Goal: Book appointment/travel/reservation

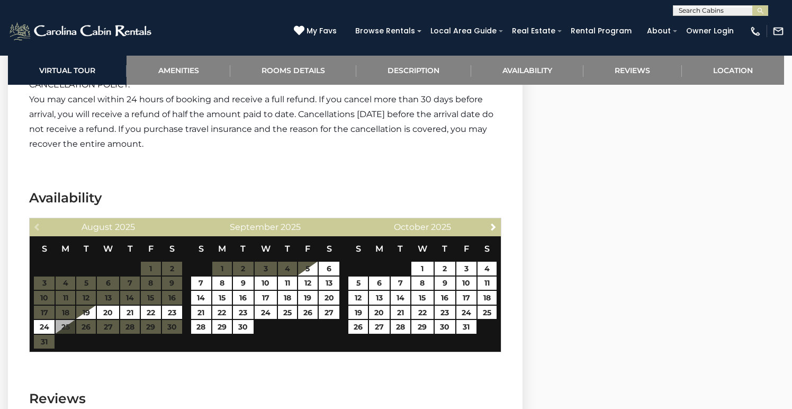
scroll to position [1883, 0]
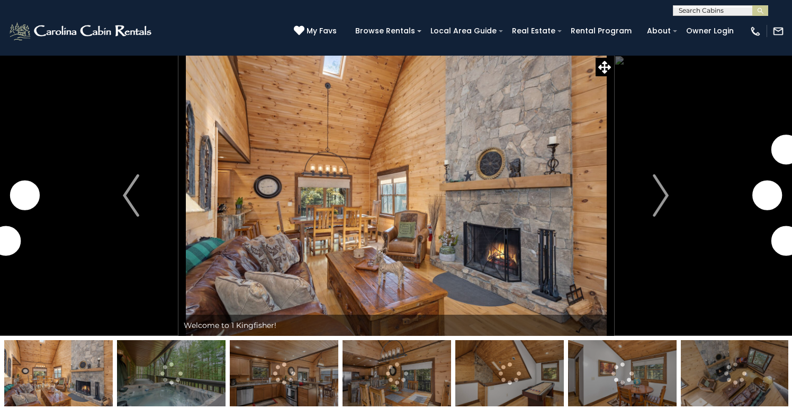
scroll to position [1883, 0]
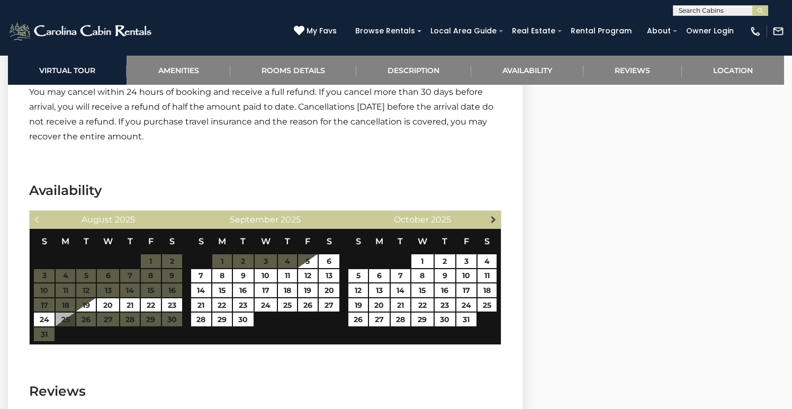
click at [491, 215] on span "Next" at bounding box center [493, 219] width 8 height 8
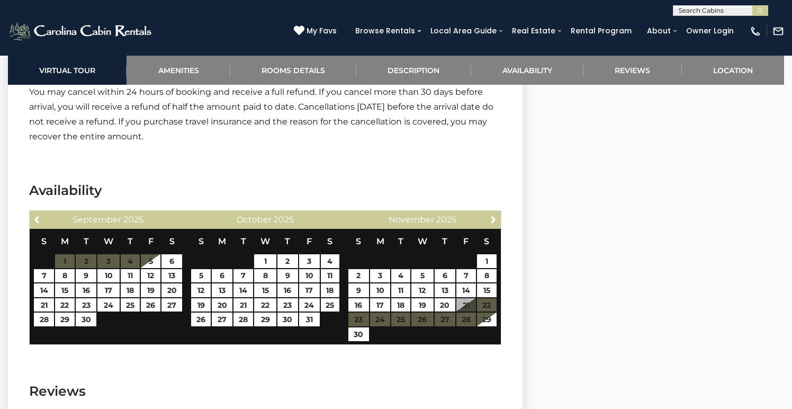
click at [491, 215] on span "Next" at bounding box center [493, 219] width 8 height 8
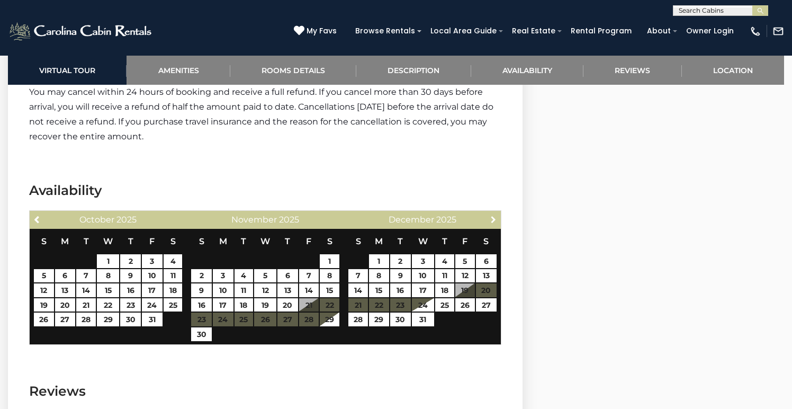
click at [491, 215] on span "Next" at bounding box center [493, 219] width 8 height 8
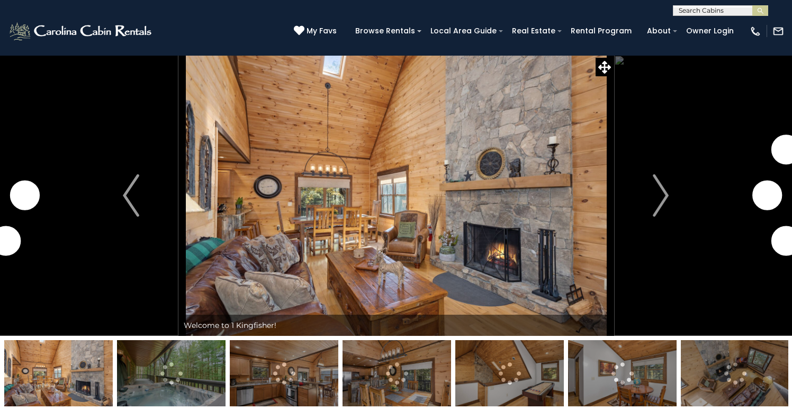
scroll to position [1883, 0]
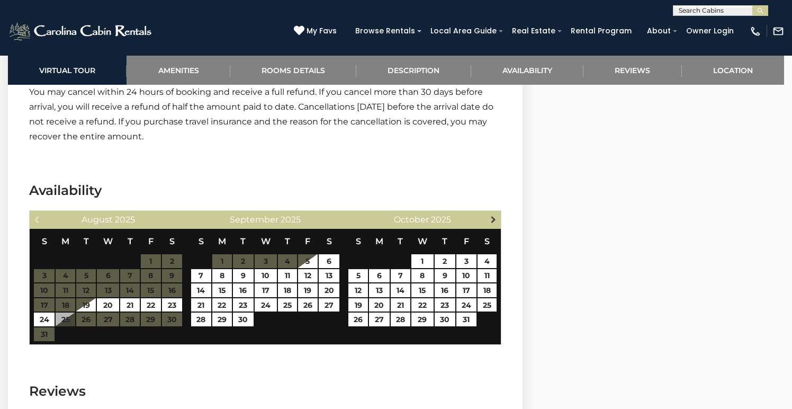
click at [496, 215] on span "Next" at bounding box center [493, 219] width 8 height 8
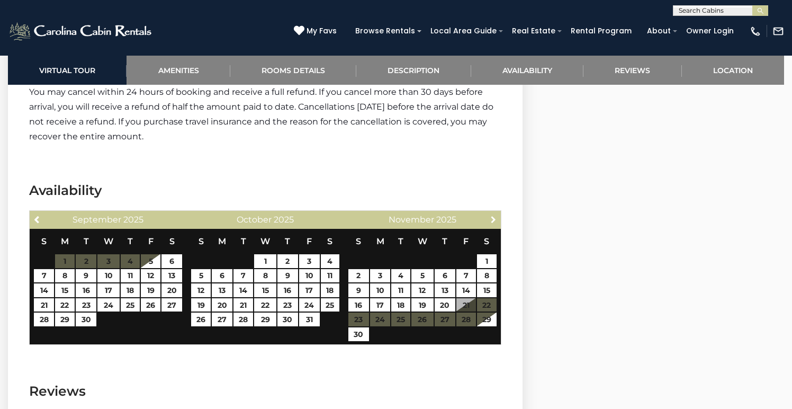
click at [496, 215] on span "Next" at bounding box center [493, 219] width 8 height 8
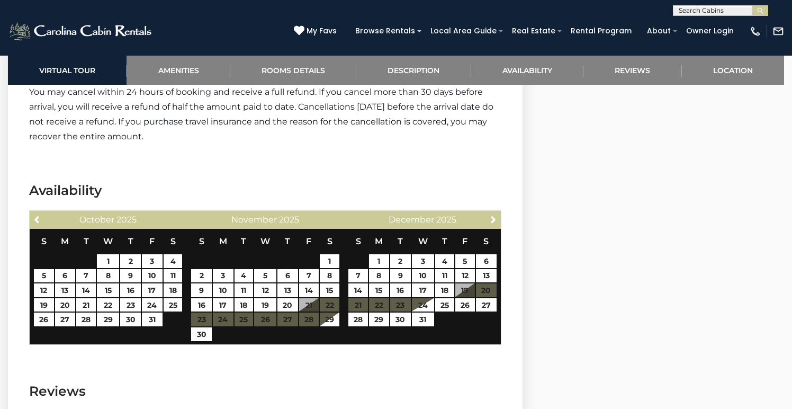
click at [496, 215] on span "Next" at bounding box center [493, 219] width 8 height 8
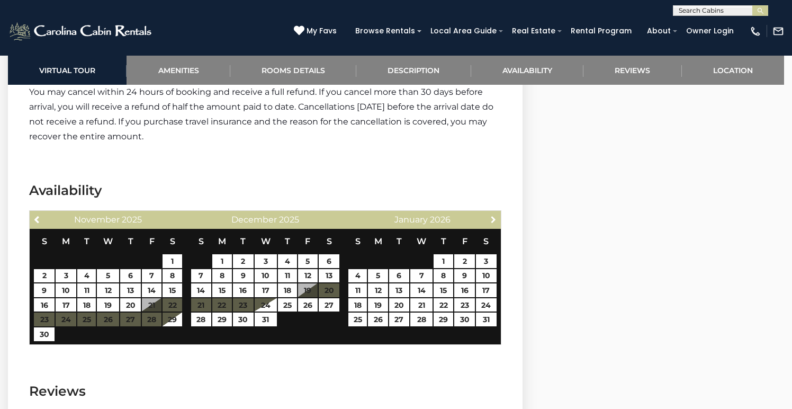
click at [496, 215] on span "Next" at bounding box center [493, 219] width 8 height 8
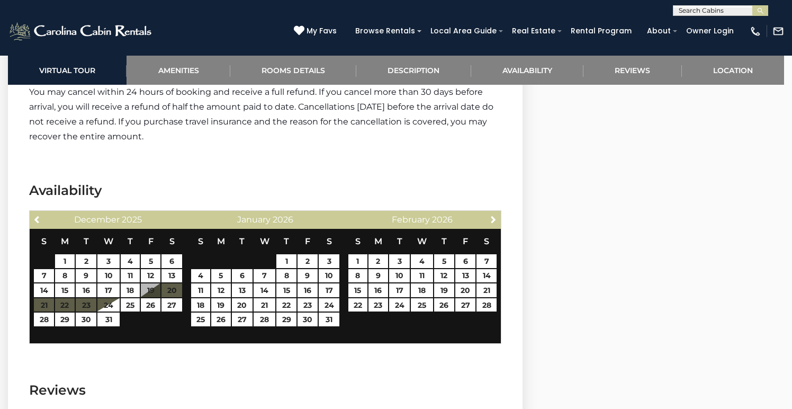
click at [496, 215] on span "Next" at bounding box center [493, 219] width 8 height 8
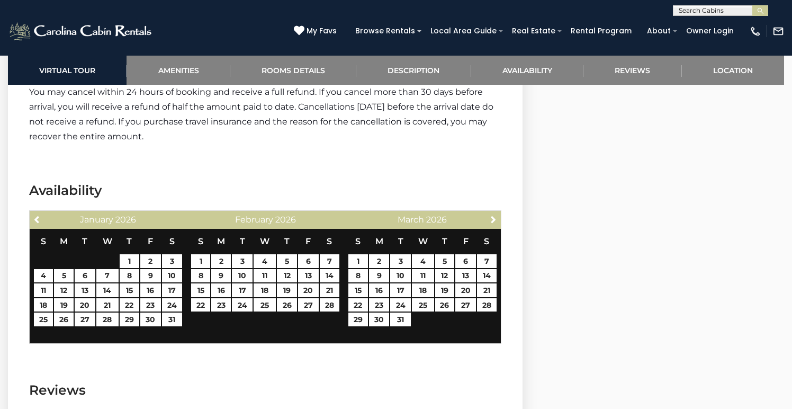
click at [496, 215] on span "Next" at bounding box center [493, 219] width 8 height 8
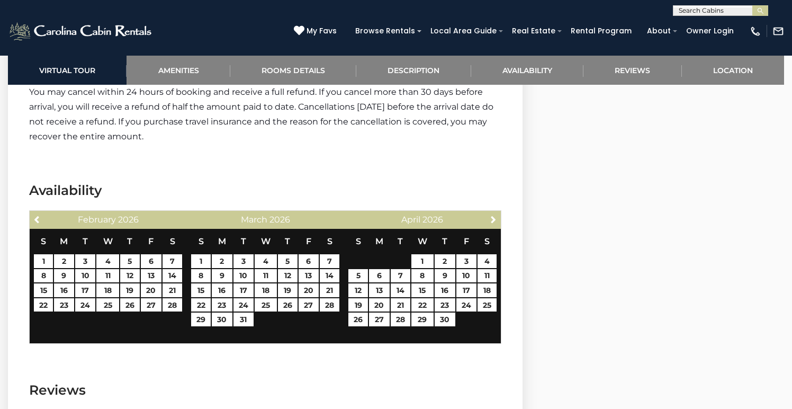
click at [496, 215] on span "Next" at bounding box center [493, 219] width 8 height 8
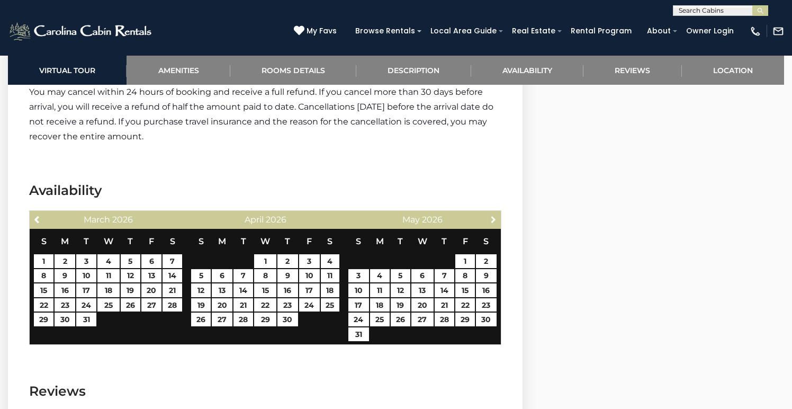
click at [496, 215] on span "Next" at bounding box center [493, 219] width 8 height 8
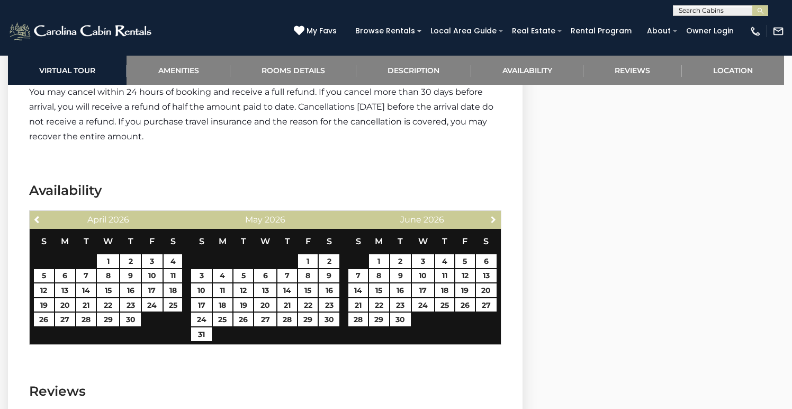
click at [496, 215] on span "Next" at bounding box center [493, 219] width 8 height 8
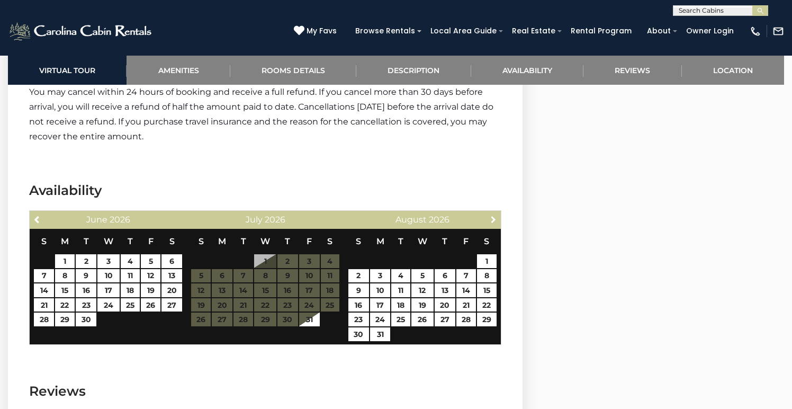
click at [496, 215] on span "Next" at bounding box center [493, 219] width 8 height 8
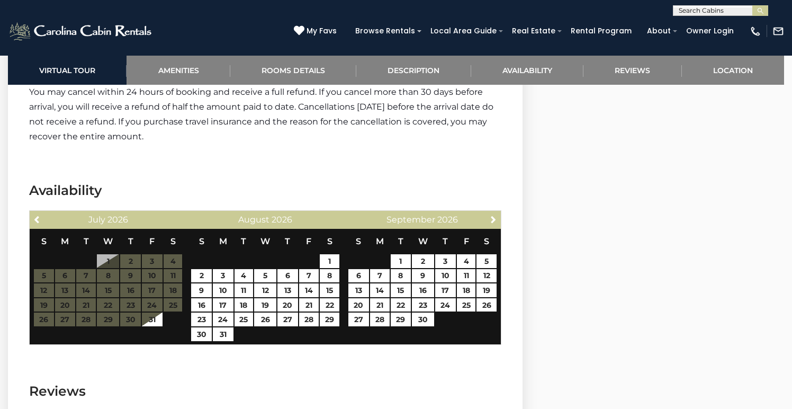
click at [496, 215] on span "Next" at bounding box center [493, 219] width 8 height 8
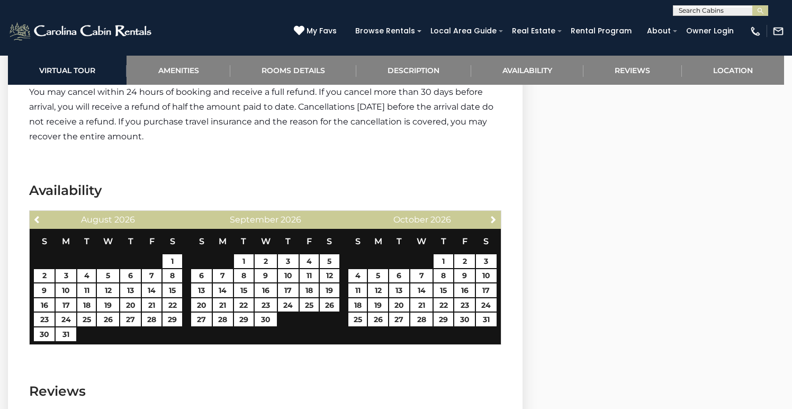
click at [496, 215] on span "Next" at bounding box center [493, 219] width 8 height 8
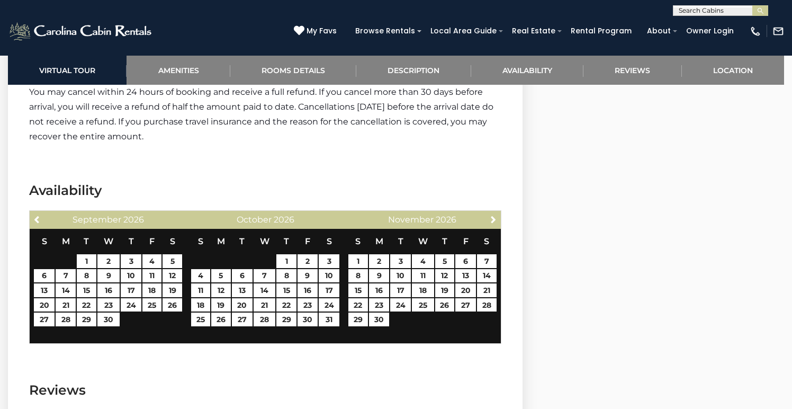
click at [496, 215] on span "Next" at bounding box center [493, 219] width 8 height 8
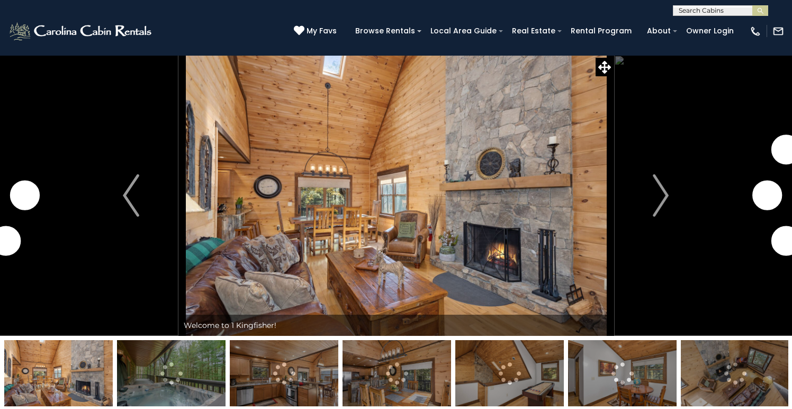
scroll to position [1883, 0]
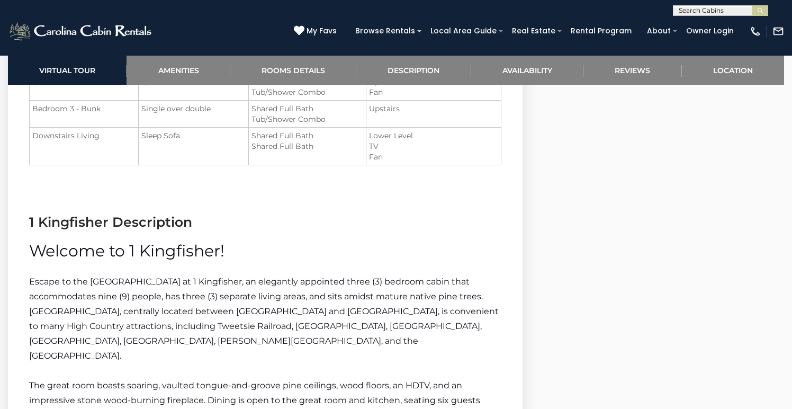
scroll to position [1233, 0]
